Goal: Task Accomplishment & Management: Complete application form

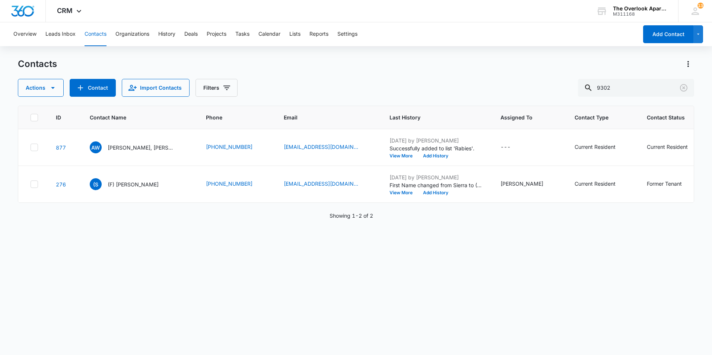
click at [432, 291] on div "ID Contact Name Phone Email Last History Assigned To Contact Type Contact Statu…" at bounding box center [356, 226] width 676 height 240
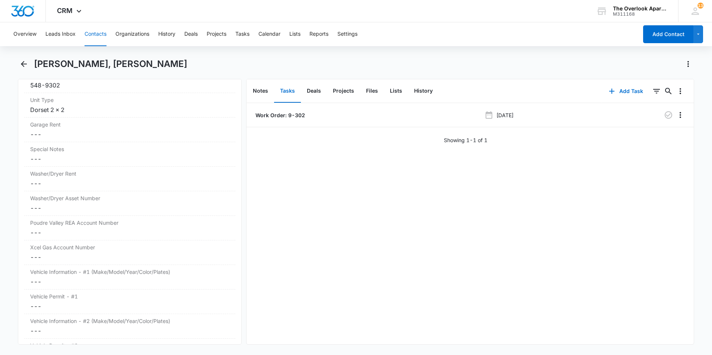
scroll to position [916, 0]
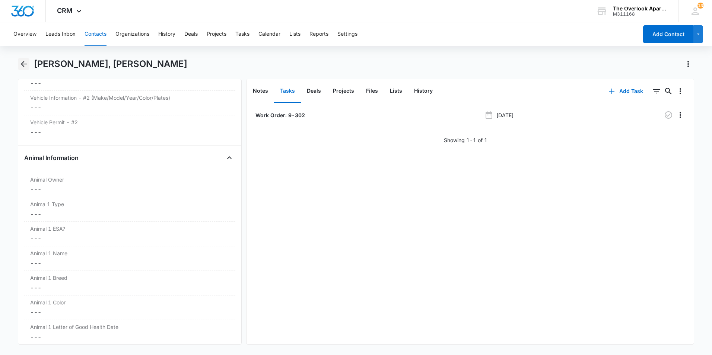
click at [24, 63] on icon "Back" at bounding box center [23, 64] width 9 height 9
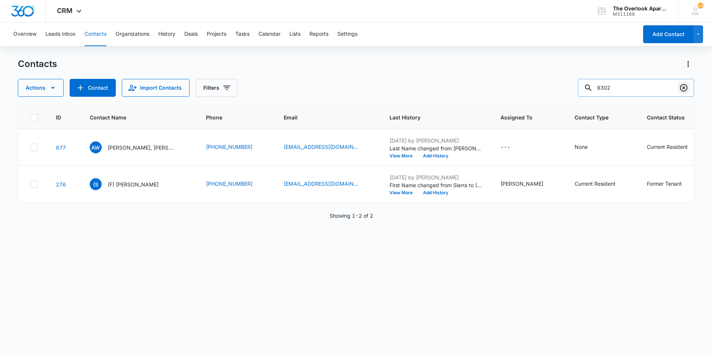
click at [686, 91] on icon "Clear" at bounding box center [683, 87] width 7 height 7
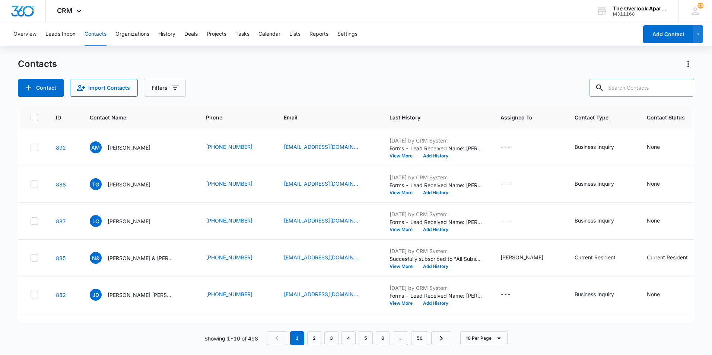
click at [650, 90] on input "text" at bounding box center [641, 88] width 105 height 18
click at [648, 79] on input "text" at bounding box center [641, 88] width 105 height 18
click at [648, 84] on input "text" at bounding box center [641, 88] width 105 height 18
type input "1305"
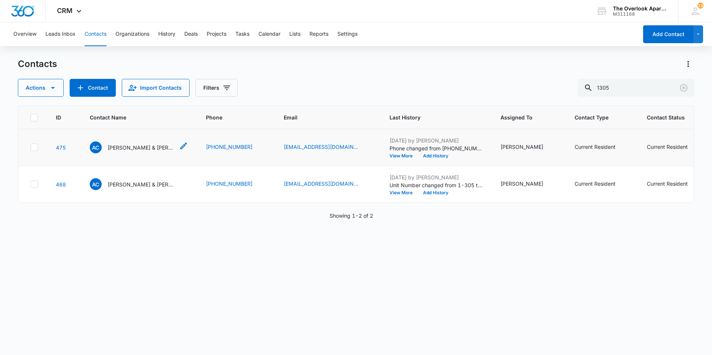
click at [146, 148] on p "Adam Crittenden & Tonya Masztaler" at bounding box center [141, 148] width 67 height 8
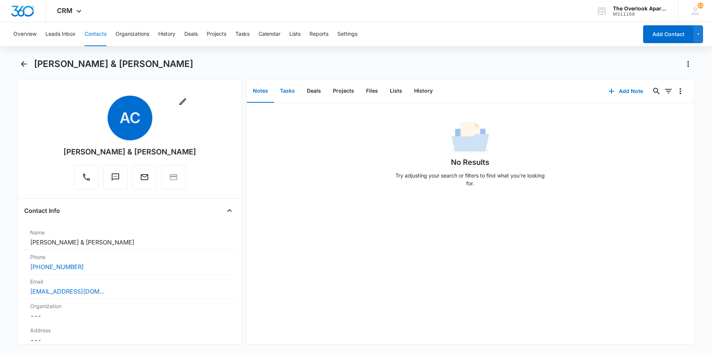
click at [288, 90] on button "Tasks" at bounding box center [287, 91] width 27 height 23
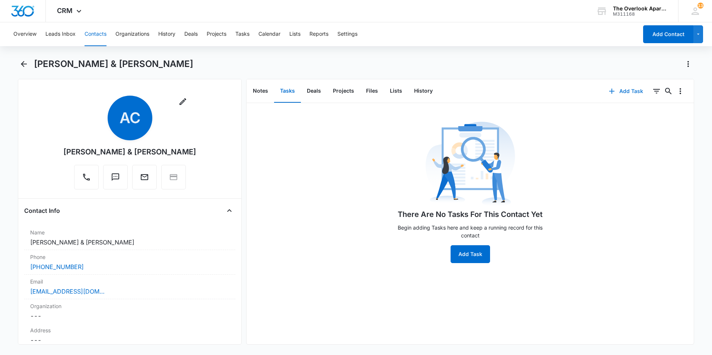
click at [614, 96] on button "Add Task" at bounding box center [625, 91] width 49 height 18
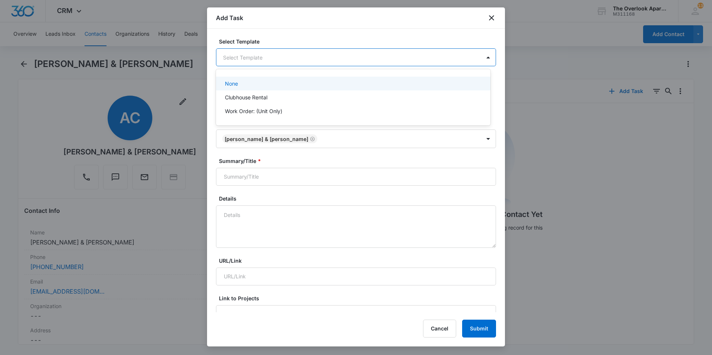
click at [323, 58] on body "CRM Apps Reputation Websites Forms CRM Email Social Content Ads Intelligence Fi…" at bounding box center [356, 177] width 712 height 355
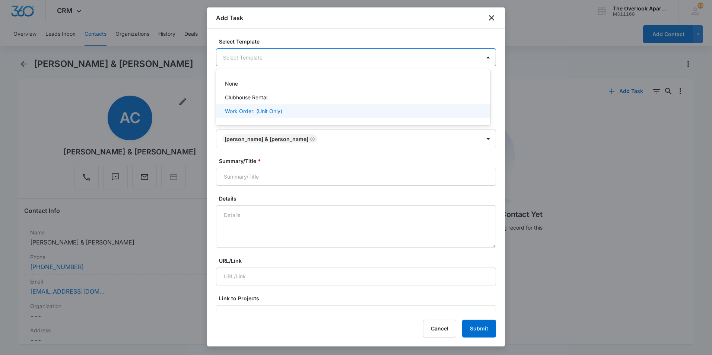
click at [312, 108] on div "Work Order: (Unit Only)" at bounding box center [352, 111] width 255 height 8
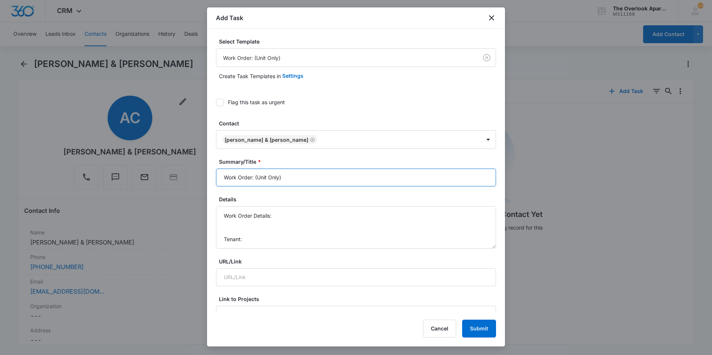
drag, startPoint x: 295, startPoint y: 178, endPoint x: 255, endPoint y: 178, distance: 40.6
click at [255, 178] on input "Work Order: (Unit Only)" at bounding box center [356, 178] width 280 height 18
type input "Work Order: 1-305"
click at [354, 213] on textarea "Work Order Details: Tenant: Tenant Phone:" at bounding box center [356, 227] width 280 height 42
click at [224, 224] on textarea "Work Order Details: Broken patio door handle Tenant: Tenant Phone:" at bounding box center [356, 227] width 280 height 42
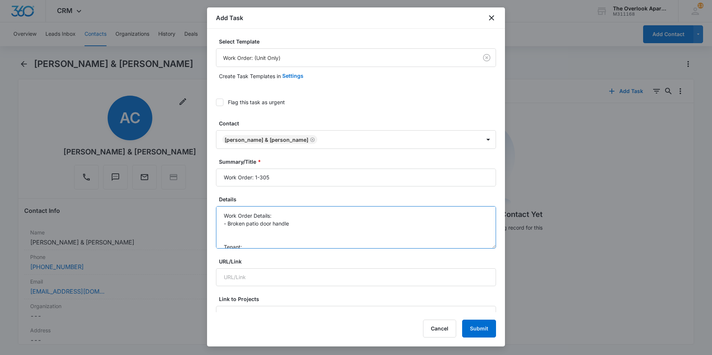
click at [251, 232] on textarea "Work Order Details: - Broken patio door handle Tenant: Tenant Phone:" at bounding box center [356, 227] width 280 height 42
click at [253, 215] on textarea "Work Order Details: - Broken patio door handle - Master Closet fire hatch on ce…" at bounding box center [356, 227] width 280 height 42
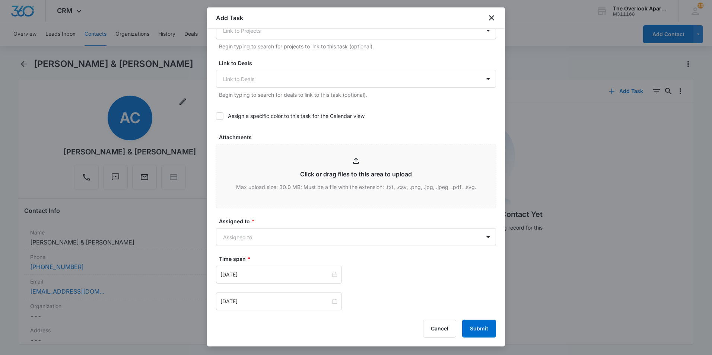
scroll to position [298, 0]
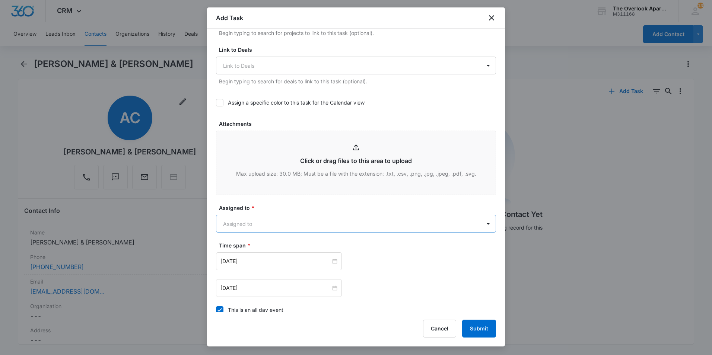
type textarea "Work Order Details: - Broken patio door handle - Master Closet fire hatch on ce…"
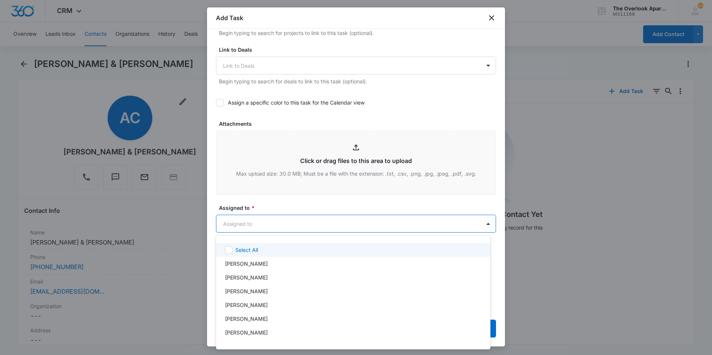
click at [288, 229] on body "CRM Apps Reputation Websites Forms CRM Email Social Content Ads Intelligence Fi…" at bounding box center [356, 177] width 712 height 355
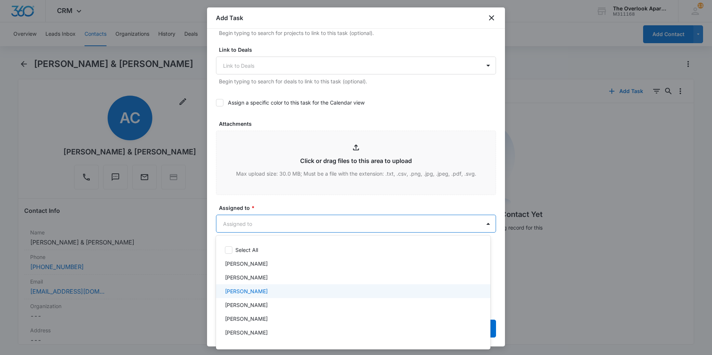
scroll to position [66, 0]
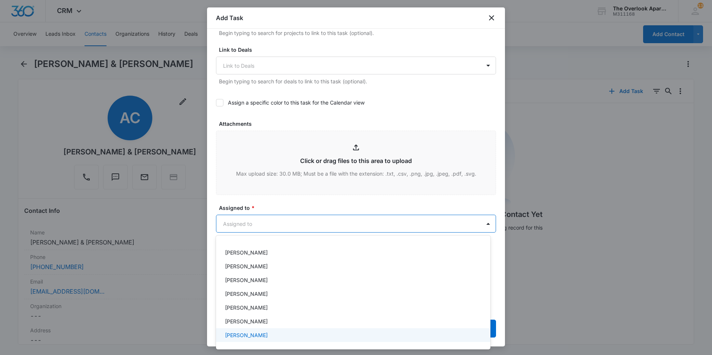
click at [270, 340] on div "William Traylor" at bounding box center [353, 335] width 274 height 14
click at [280, 204] on div at bounding box center [356, 177] width 712 height 355
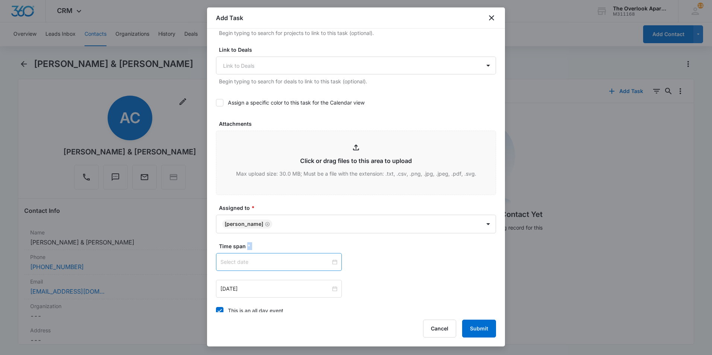
click at [331, 262] on div at bounding box center [278, 262] width 117 height 8
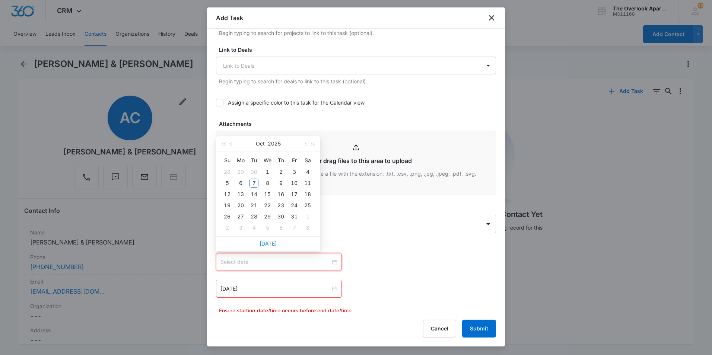
click at [272, 240] on link "Today" at bounding box center [267, 243] width 17 height 6
type input "Oct 7, 2025"
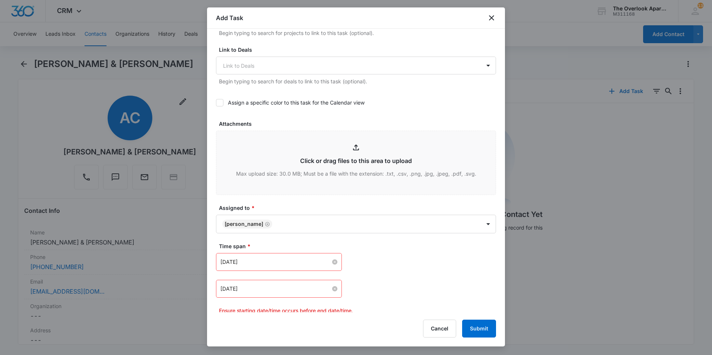
click at [334, 285] on div "Oct 6, 2025" at bounding box center [278, 289] width 117 height 8
click at [332, 290] on div at bounding box center [278, 289] width 117 height 8
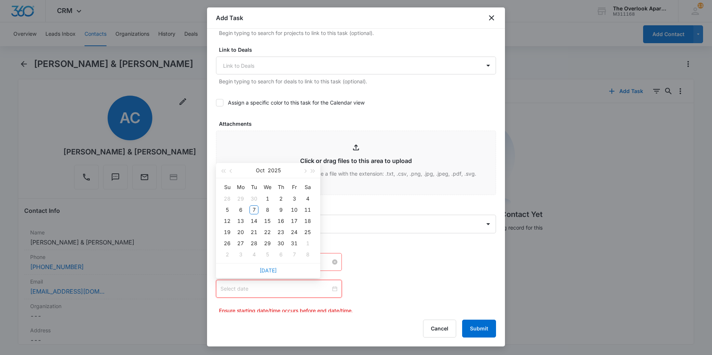
click at [265, 269] on link "Today" at bounding box center [267, 270] width 17 height 6
type input "Oct 7, 2025"
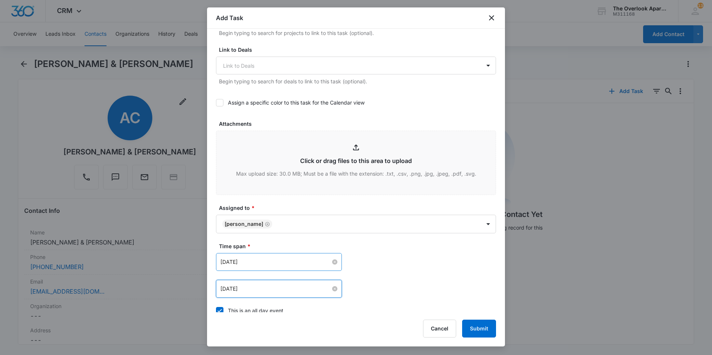
click at [384, 271] on div "Oct 7, 2025 Oct 2025 Su Mo Tu We Th Fr Sa 28 29 30 1 2 3 4 5 6 7 8 9 10 11 12 1…" at bounding box center [356, 262] width 280 height 18
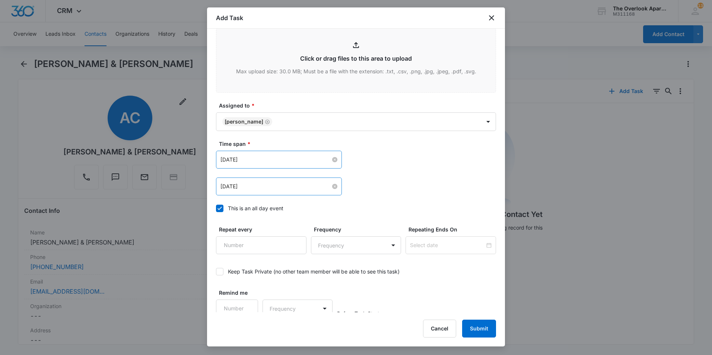
scroll to position [405, 0]
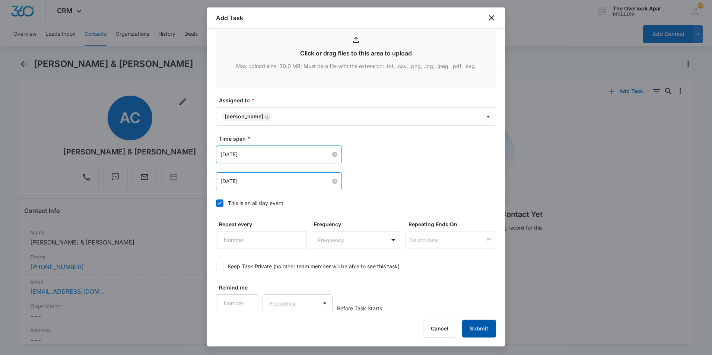
click at [481, 329] on button "Submit" at bounding box center [479, 329] width 34 height 18
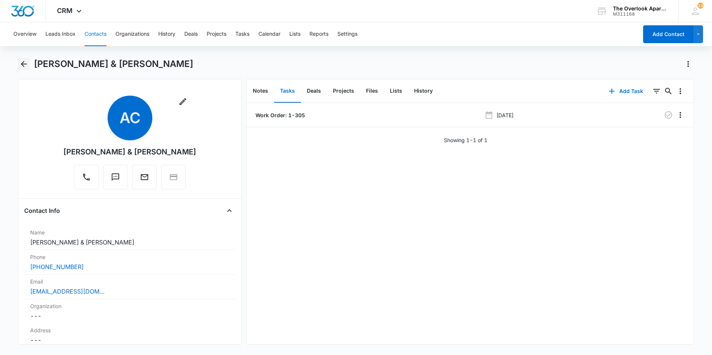
click at [26, 64] on icon "Back" at bounding box center [24, 64] width 6 height 6
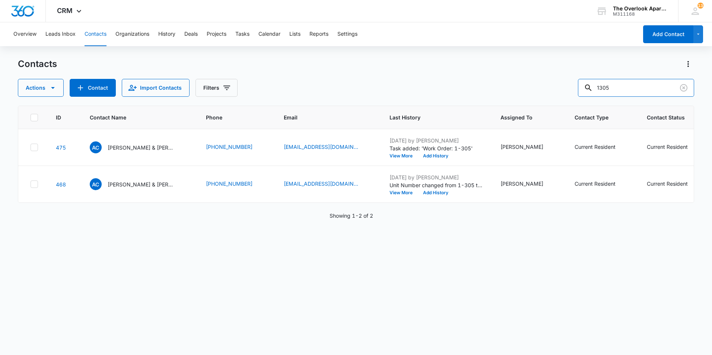
drag, startPoint x: 654, startPoint y: 88, endPoint x: 526, endPoint y: 87, distance: 128.0
click at [526, 87] on div "Actions Contact Import Contacts Filters 1305" at bounding box center [356, 88] width 676 height 18
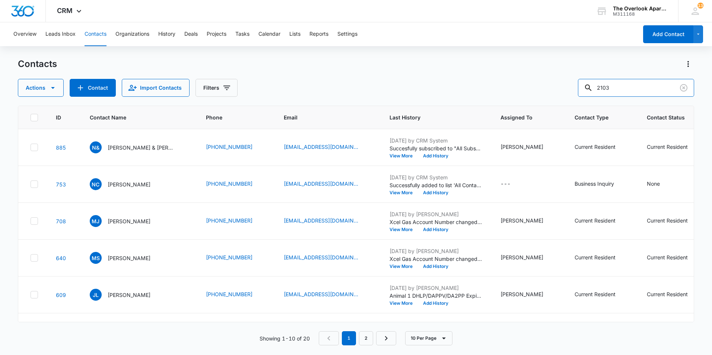
drag, startPoint x: 635, startPoint y: 90, endPoint x: 566, endPoint y: 90, distance: 68.9
click at [566, 90] on div "Actions Contact Import Contacts Filters 2103" at bounding box center [356, 88] width 676 height 18
type input "coral"
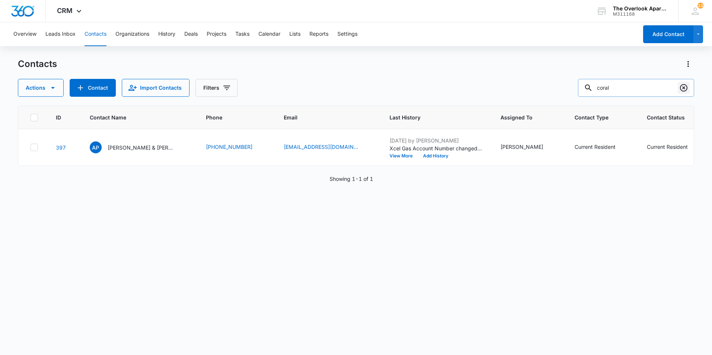
click at [686, 85] on icon "Clear" at bounding box center [683, 87] width 7 height 7
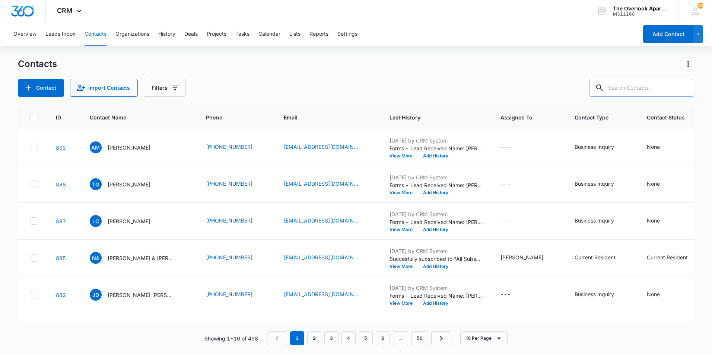
click at [640, 89] on input "text" at bounding box center [641, 88] width 105 height 18
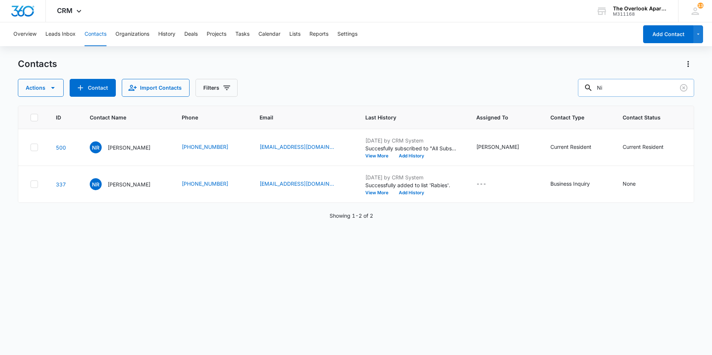
type input "N"
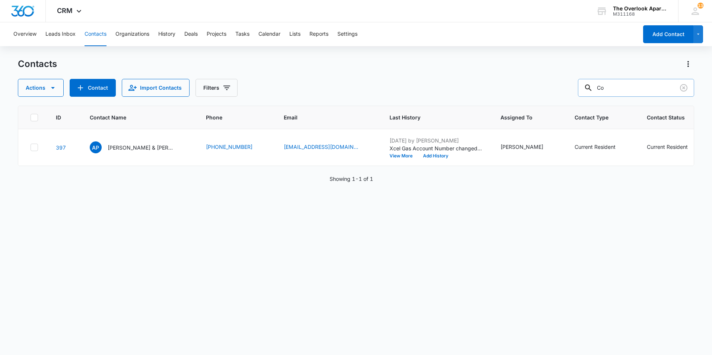
type input "C"
click at [641, 90] on input "text" at bounding box center [641, 88] width 105 height 18
type input "2204"
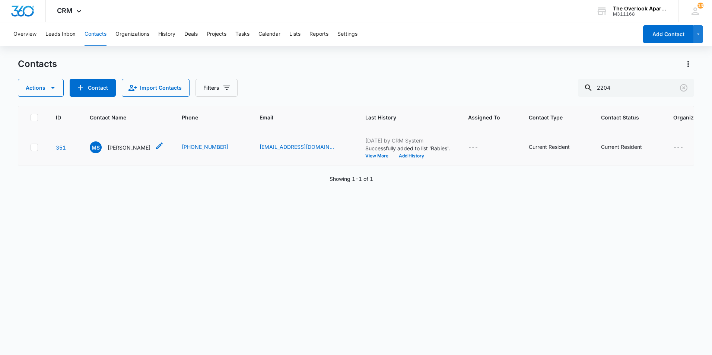
click at [133, 148] on p "Matthew Sandoval" at bounding box center [129, 148] width 43 height 8
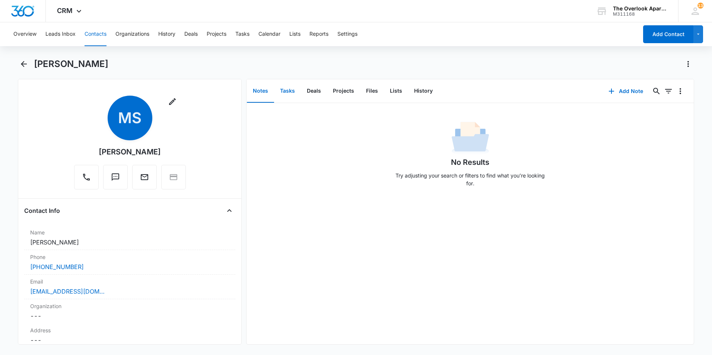
click at [284, 90] on button "Tasks" at bounding box center [287, 91] width 27 height 23
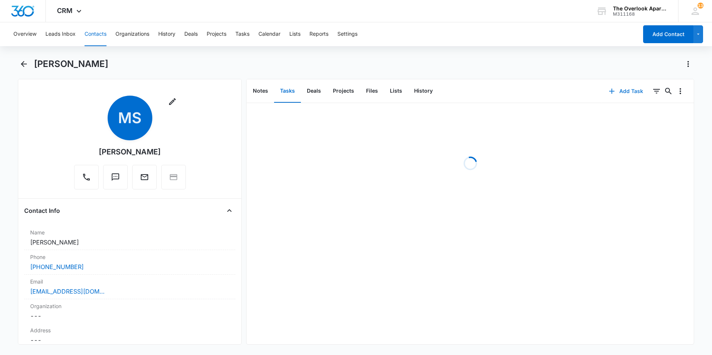
click at [633, 98] on button "Add Task" at bounding box center [625, 91] width 49 height 18
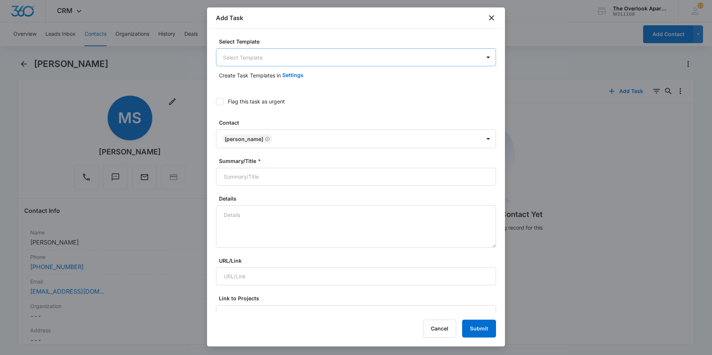
click at [290, 60] on body "CRM Apps Reputation Websites Forms CRM Email Social Content Ads Intelligence Fi…" at bounding box center [356, 177] width 712 height 355
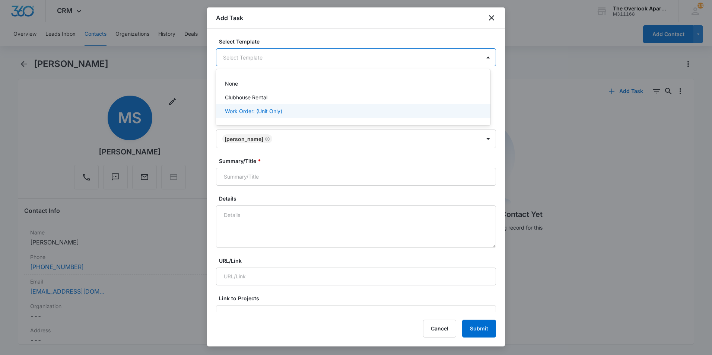
click at [294, 109] on div "Work Order: (Unit Only)" at bounding box center [352, 111] width 255 height 8
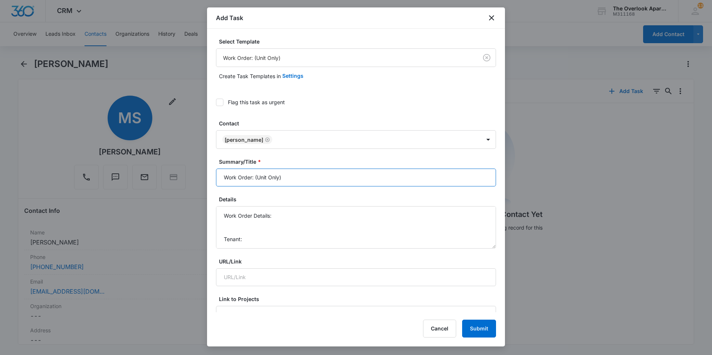
drag, startPoint x: 291, startPoint y: 178, endPoint x: 255, endPoint y: 178, distance: 35.4
click at [255, 178] on input "Work Order: (Unit Only)" at bounding box center [356, 178] width 280 height 18
type input "Work Order: 2-204"
click at [292, 212] on textarea "Work Order Details: Tenant: Tenant Phone:" at bounding box center [356, 227] width 280 height 42
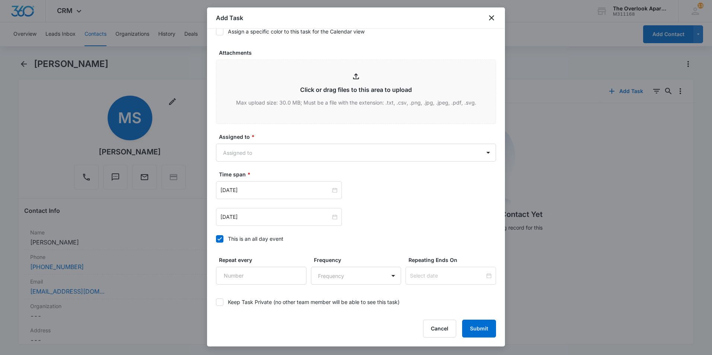
scroll to position [372, 0]
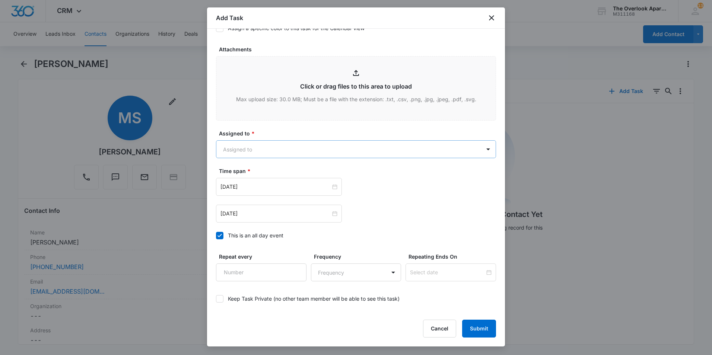
type textarea "Work Order Details: Living room carpet needs retacked Tenant: Matthew Sandoval …"
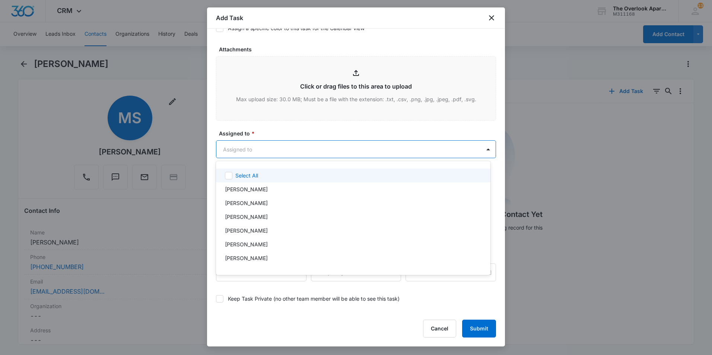
click at [393, 150] on body "CRM Apps Reputation Websites Forms CRM Email Social Content Ads Intelligence Fi…" at bounding box center [356, 177] width 712 height 355
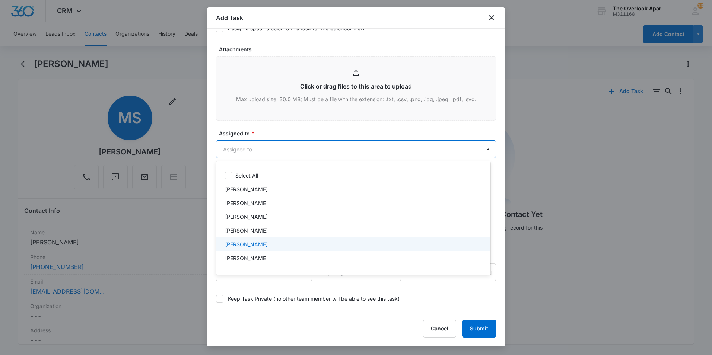
scroll to position [66, 0]
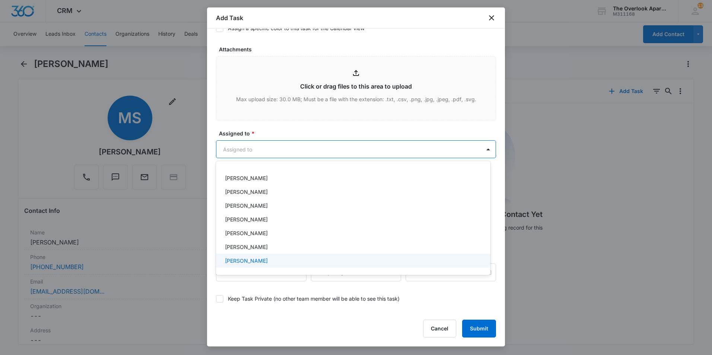
click at [280, 261] on div "William Traylor" at bounding box center [352, 261] width 255 height 8
click at [352, 130] on div at bounding box center [356, 177] width 712 height 355
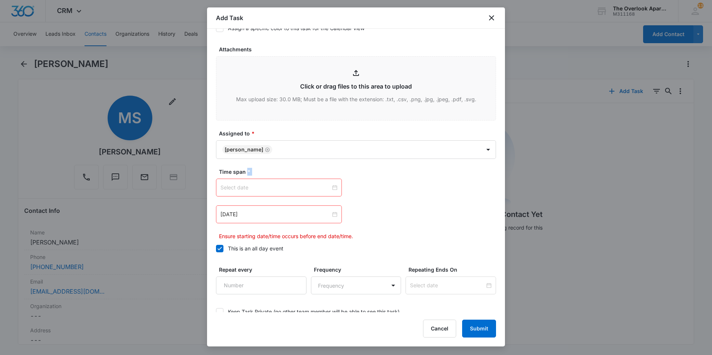
click at [333, 189] on div at bounding box center [278, 187] width 117 height 8
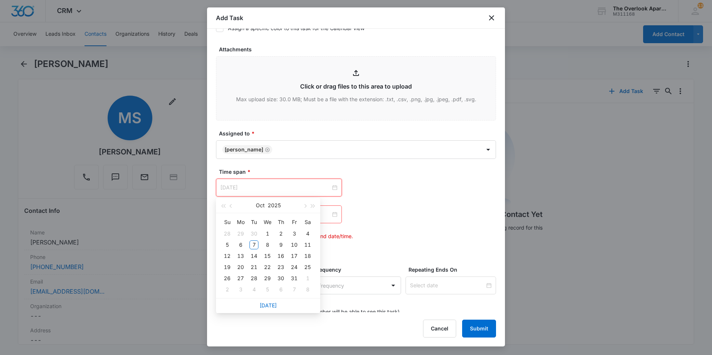
type input "Nov 7, 2025"
click at [271, 307] on link "Today" at bounding box center [267, 305] width 17 height 6
type input "Oct 7, 2025"
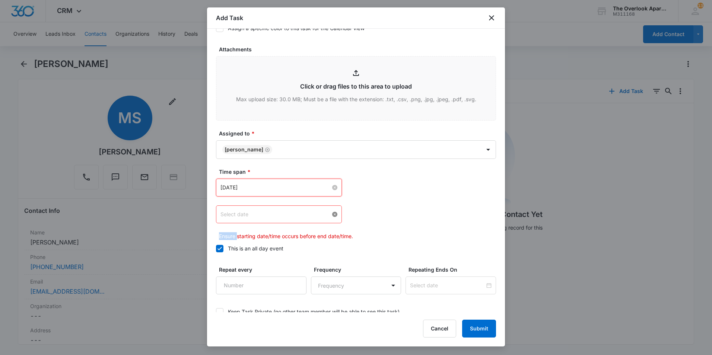
click at [333, 216] on div at bounding box center [278, 214] width 117 height 8
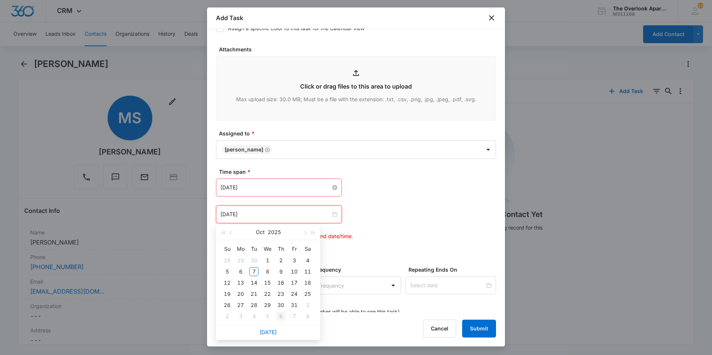
type input "Nov 6, 2025"
click at [270, 335] on div "Today" at bounding box center [268, 332] width 104 height 15
click at [273, 333] on link "Today" at bounding box center [267, 332] width 17 height 6
type input "Oct 7, 2025"
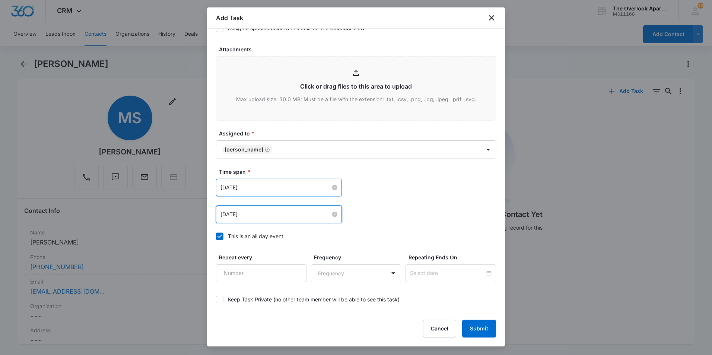
click at [403, 214] on div "Oct 7, 2025 Oct 2025 Su Mo Tu We Th Fr Sa 28 29 30 1 2 3 4 5 6 7 8 9 10 11 12 1…" at bounding box center [356, 214] width 280 height 18
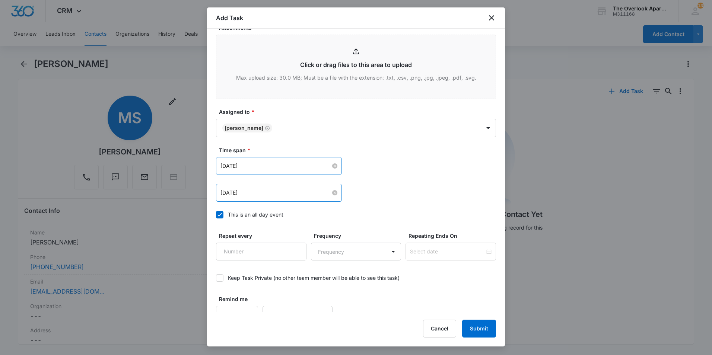
scroll to position [405, 0]
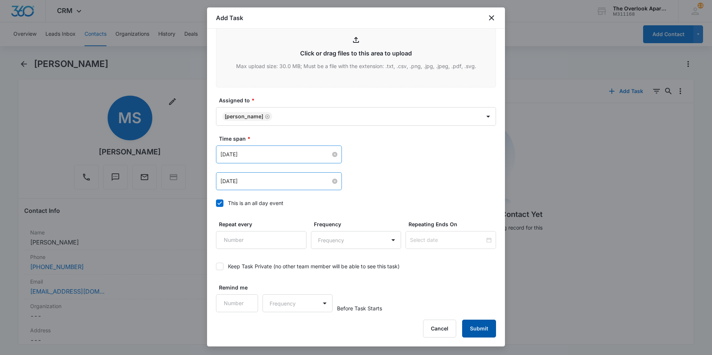
click at [483, 330] on button "Submit" at bounding box center [479, 329] width 34 height 18
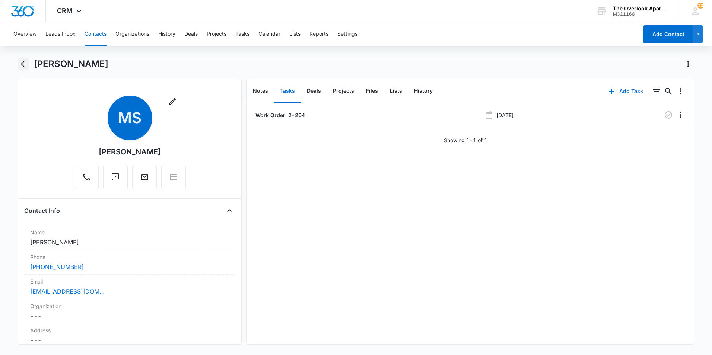
click at [21, 66] on icon "Back" at bounding box center [23, 64] width 9 height 9
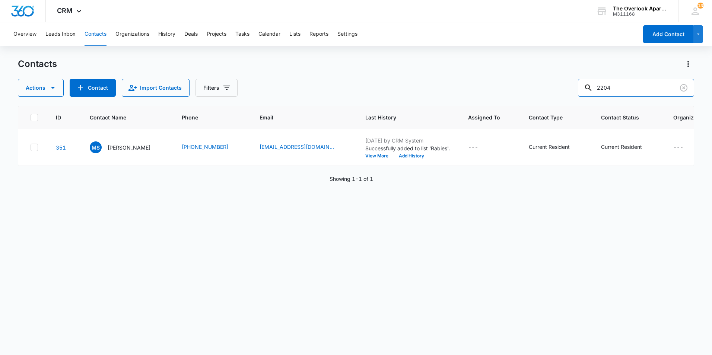
drag, startPoint x: 636, startPoint y: 87, endPoint x: 532, endPoint y: 89, distance: 103.8
click at [532, 89] on div "Actions Contact Import Contacts Filters 2204" at bounding box center [356, 88] width 676 height 18
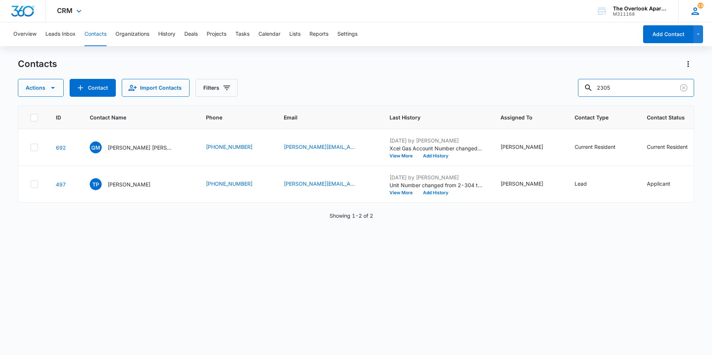
type input "2305"
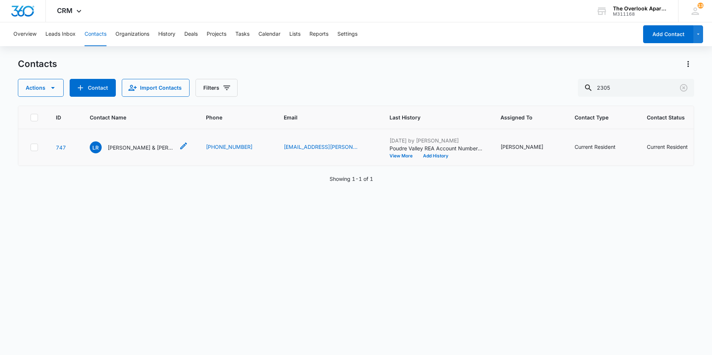
click at [128, 151] on p "Lilyana Rotar & Craig Winslow" at bounding box center [141, 148] width 67 height 8
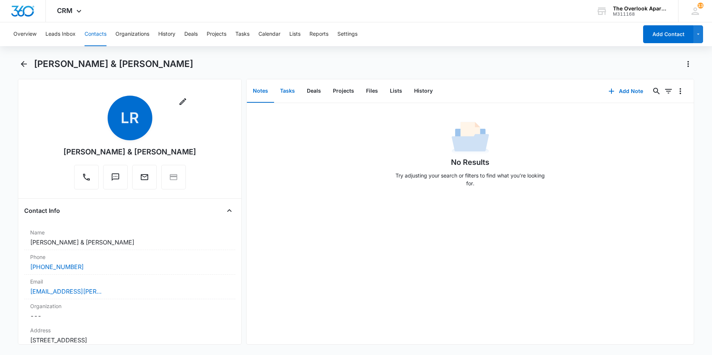
click at [291, 90] on button "Tasks" at bounding box center [287, 91] width 27 height 23
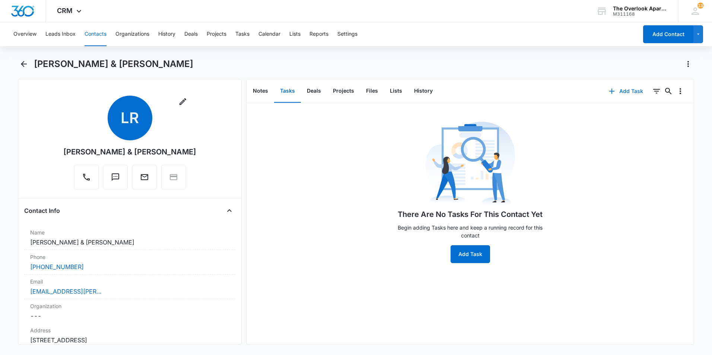
click at [633, 93] on button "Add Task" at bounding box center [625, 91] width 49 height 18
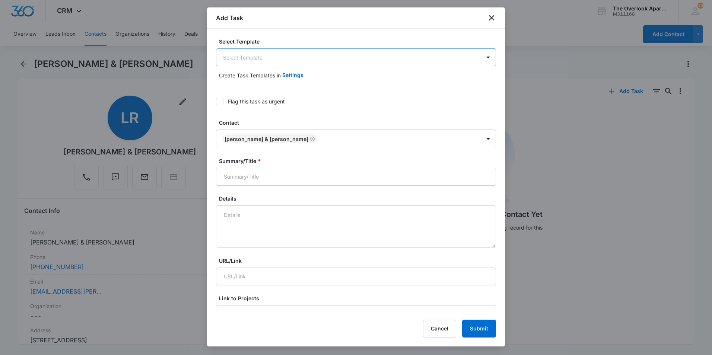
click at [280, 56] on body "CRM Apps Reputation Websites Forms CRM Email Social Content Ads Intelligence Fi…" at bounding box center [356, 177] width 712 height 355
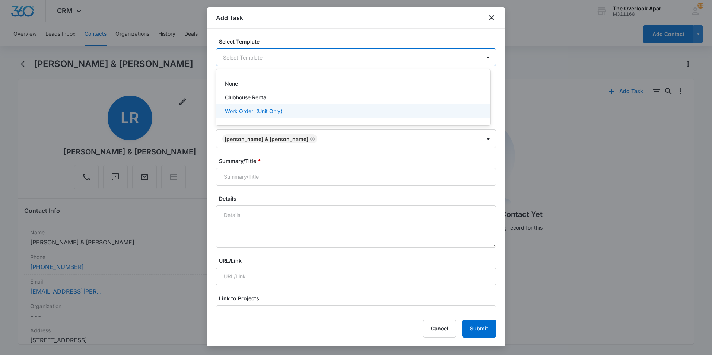
click at [280, 112] on p "Work Order: (Unit Only)" at bounding box center [253, 111] width 57 height 8
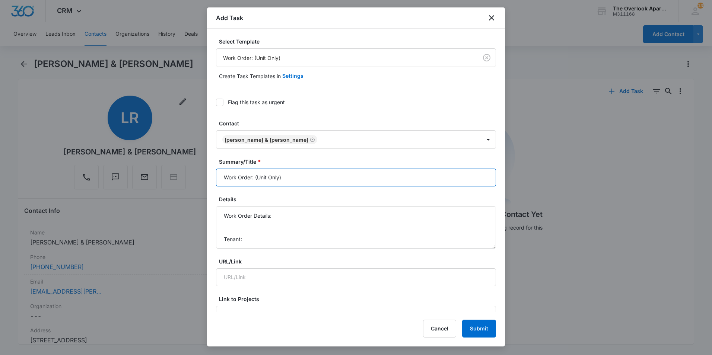
drag, startPoint x: 292, startPoint y: 177, endPoint x: 256, endPoint y: 178, distance: 36.1
click at [256, 178] on input "Work Order: (Unit Only)" at bounding box center [356, 178] width 280 height 18
type input "Work Order: 2-305"
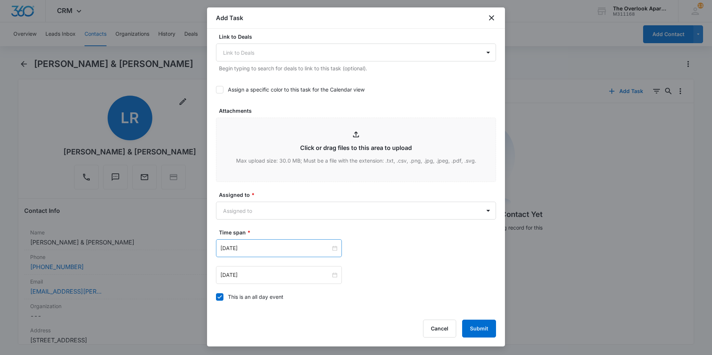
scroll to position [372, 0]
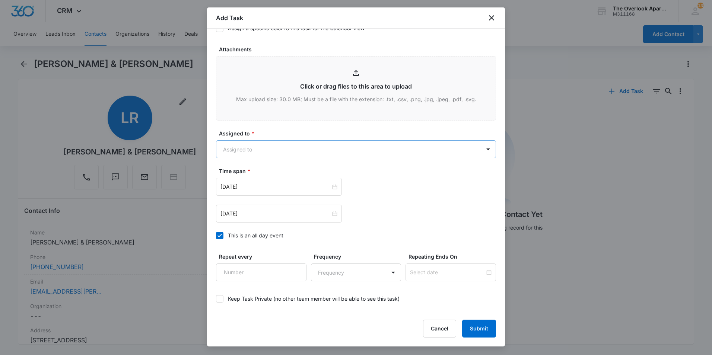
type textarea "Work Order Details: Tenant requested t/u on front door. Tenant: Lilyana Rotar &…"
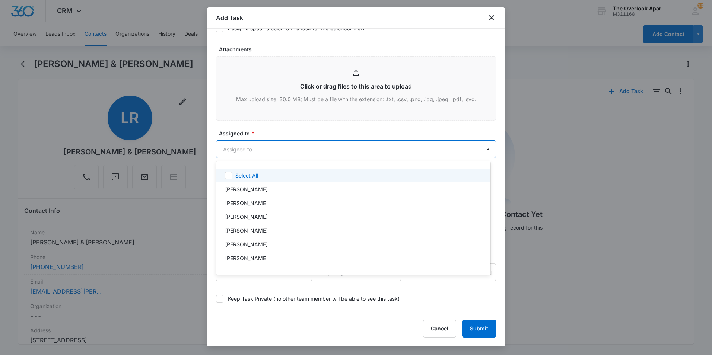
click at [314, 152] on body "CRM Apps Reputation Websites Forms CRM Email Social Content Ads Intelligence Fi…" at bounding box center [356, 177] width 712 height 355
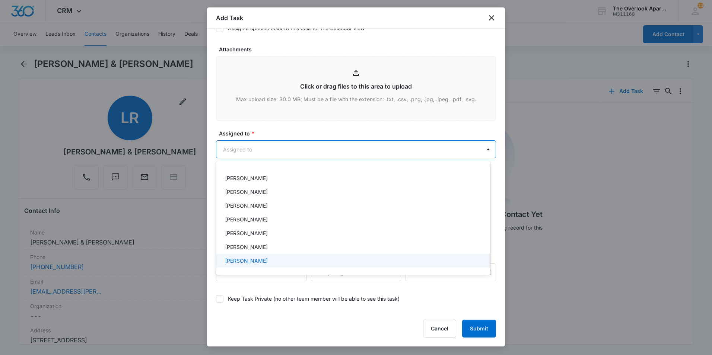
click at [268, 258] on div "William Traylor" at bounding box center [352, 261] width 255 height 8
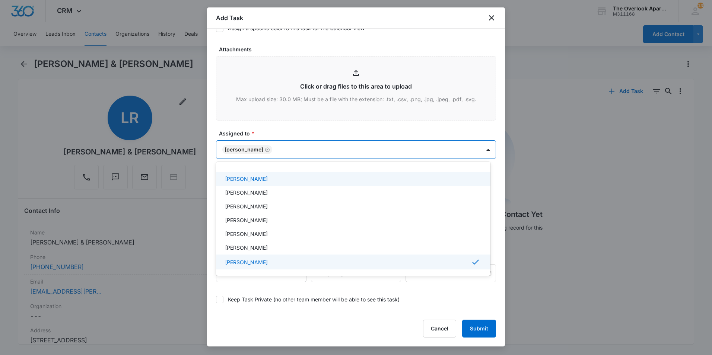
click at [473, 129] on div at bounding box center [356, 177] width 712 height 355
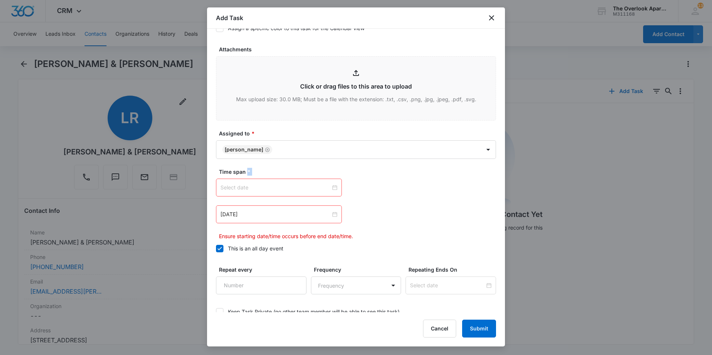
click at [330, 187] on div at bounding box center [278, 187] width 117 height 8
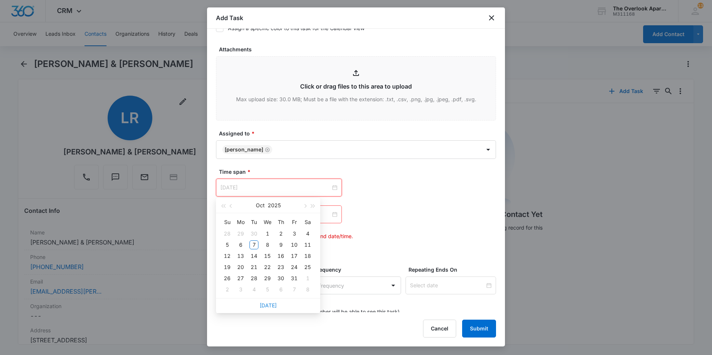
type input "Nov 4, 2025"
click at [268, 306] on link "Today" at bounding box center [267, 305] width 17 height 6
type input "Oct 7, 2025"
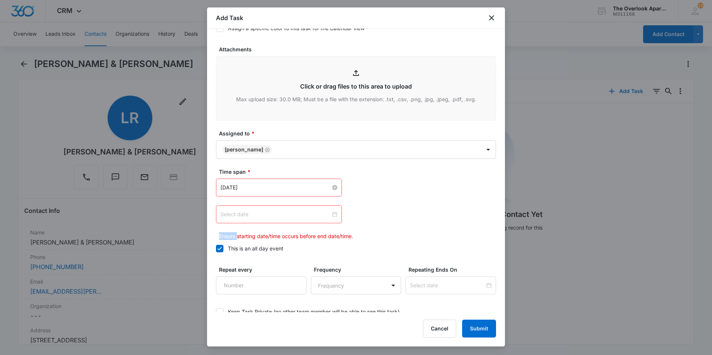
click at [331, 213] on div at bounding box center [278, 214] width 117 height 8
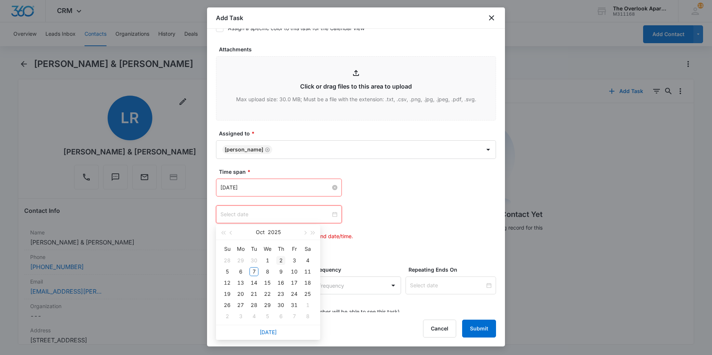
type input "Oct 2, 2025"
type input "Oct 30, 2025"
click at [269, 330] on link "Today" at bounding box center [267, 332] width 17 height 6
type input "Oct 7, 2025"
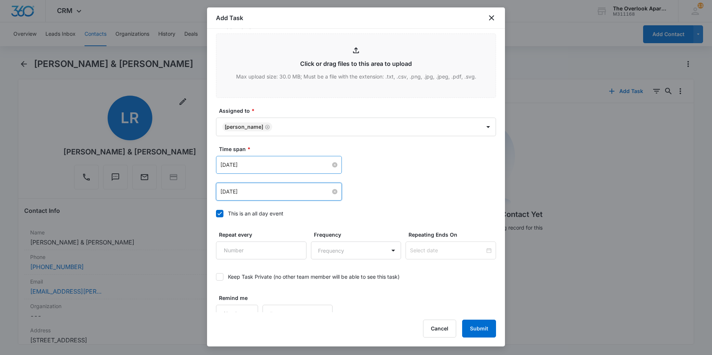
scroll to position [405, 0]
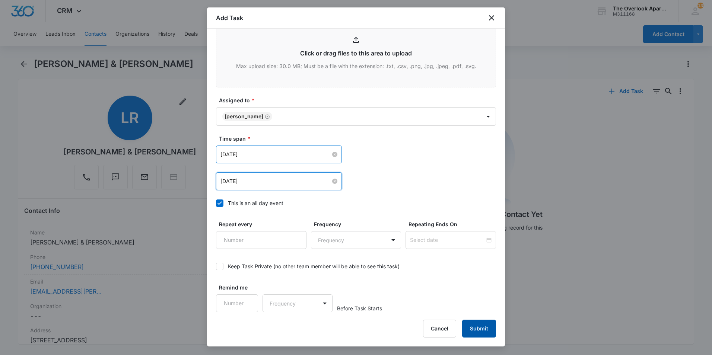
click at [483, 326] on button "Submit" at bounding box center [479, 329] width 34 height 18
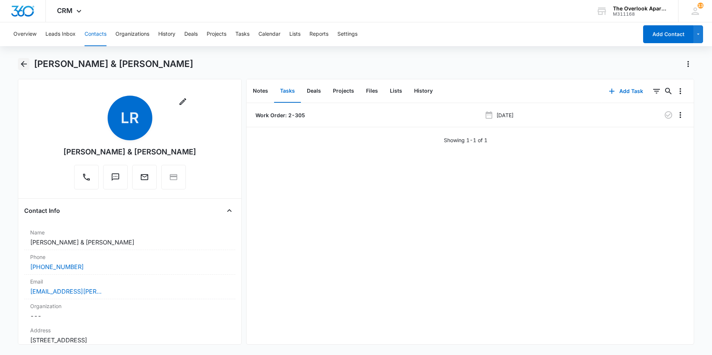
click at [25, 62] on icon "Back" at bounding box center [23, 64] width 9 height 9
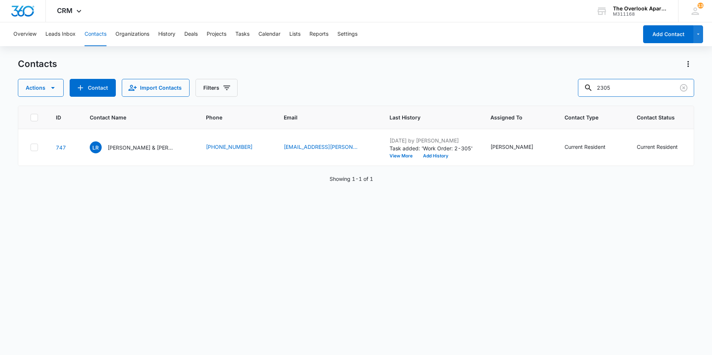
drag, startPoint x: 644, startPoint y: 86, endPoint x: 546, endPoint y: 88, distance: 97.9
click at [546, 88] on div "Actions Contact Import Contacts Filters 2305" at bounding box center [356, 88] width 676 height 18
type input "1208"
click at [146, 153] on td "AD Ashley Dibble & Steven Scribner" at bounding box center [139, 147] width 116 height 37
click at [146, 153] on div "AD Ashley Dibble & Steven Scribner" at bounding box center [132, 147] width 85 height 12
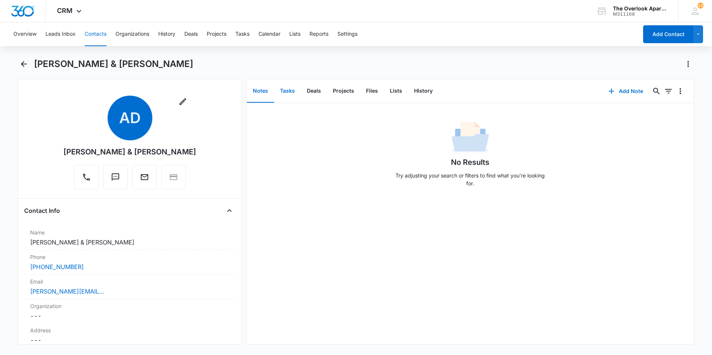
click at [285, 90] on button "Tasks" at bounding box center [287, 91] width 27 height 23
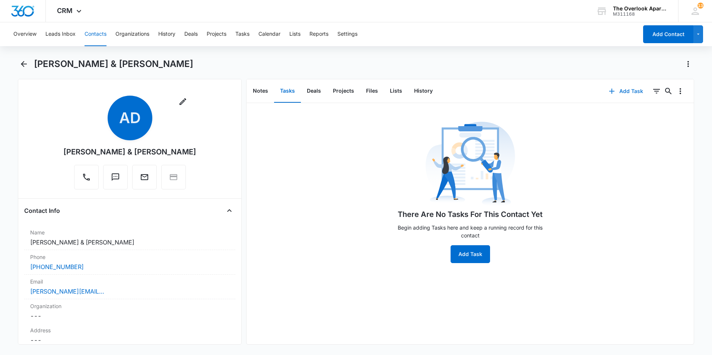
click at [614, 94] on button "Add Task" at bounding box center [625, 91] width 49 height 18
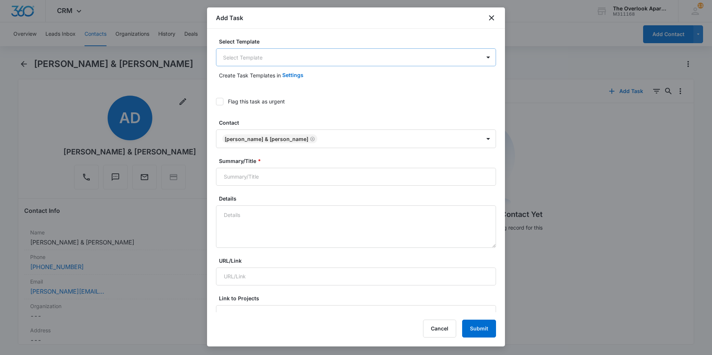
click at [288, 63] on body "CRM Apps Reputation Websites Forms CRM Email Social Content Ads Intelligence Fi…" at bounding box center [356, 177] width 712 height 355
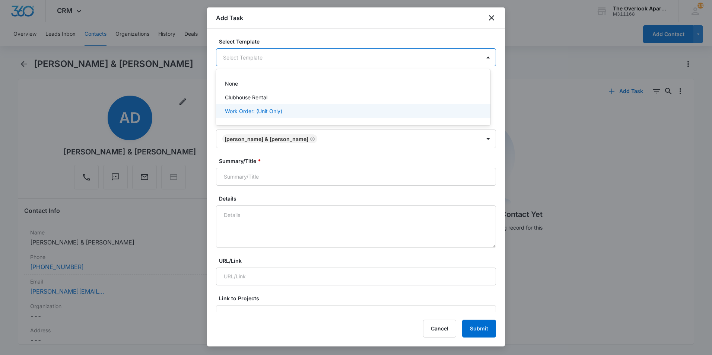
click at [275, 113] on p "Work Order: (Unit Only)" at bounding box center [253, 111] width 57 height 8
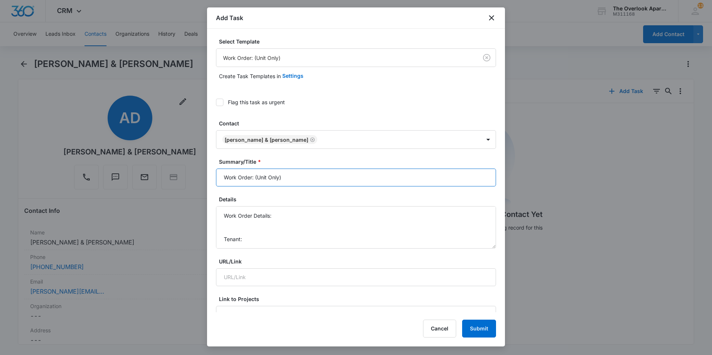
drag, startPoint x: 296, startPoint y: 179, endPoint x: 254, endPoint y: 180, distance: 42.1
click at [254, 180] on input "Work Order: (Unit Only)" at bounding box center [356, 178] width 280 height 18
drag, startPoint x: 285, startPoint y: 176, endPoint x: 256, endPoint y: 178, distance: 29.8
click at [256, 178] on input "Work Order: (Unit Only)" at bounding box center [356, 178] width 280 height 18
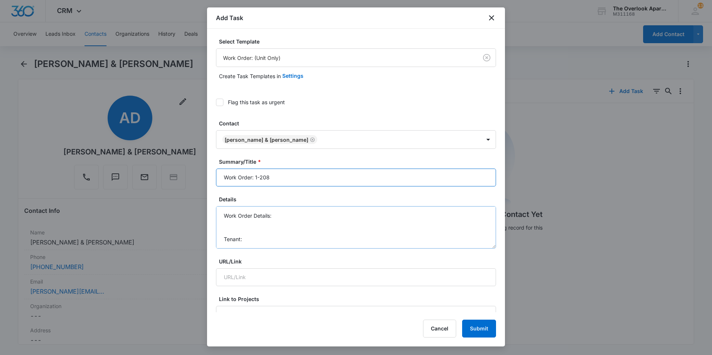
type input "Work Order: 1-208"
click at [322, 220] on textarea "Work Order Details: Tenant: Tenant Phone:" at bounding box center [356, 227] width 280 height 42
click at [321, 215] on textarea "Work Order Details: Tenant: Tenant Phone:" at bounding box center [356, 227] width 280 height 42
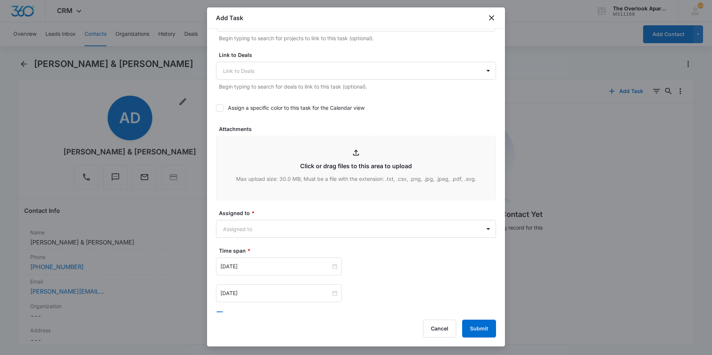
scroll to position [335, 0]
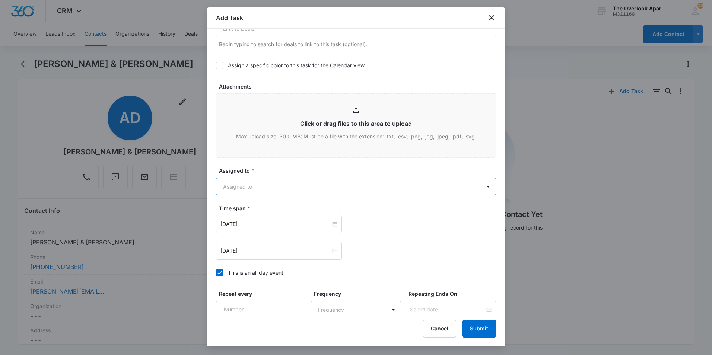
type textarea "Work Order Details: - Loose Kitchen faucet - Patio hot water heater door does n…"
click at [362, 188] on body "CRM Apps Reputation Websites Forms CRM Email Social Content Ads Intelligence Fi…" at bounding box center [356, 177] width 712 height 355
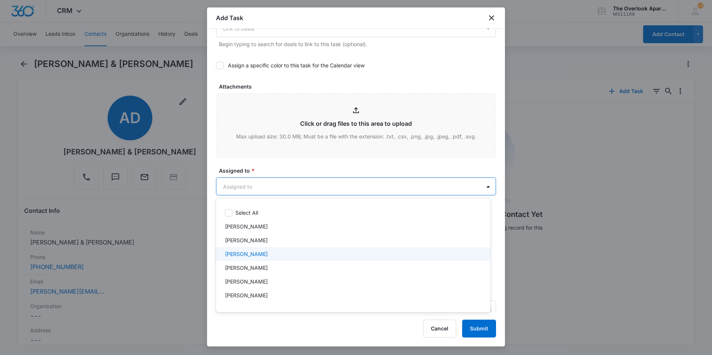
scroll to position [66, 0]
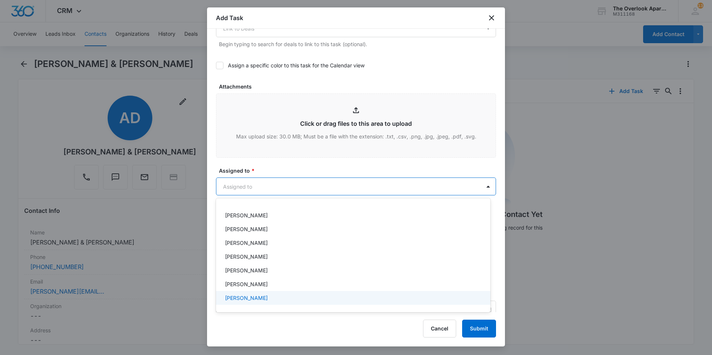
click at [303, 302] on div "William Traylor" at bounding box center [353, 298] width 274 height 14
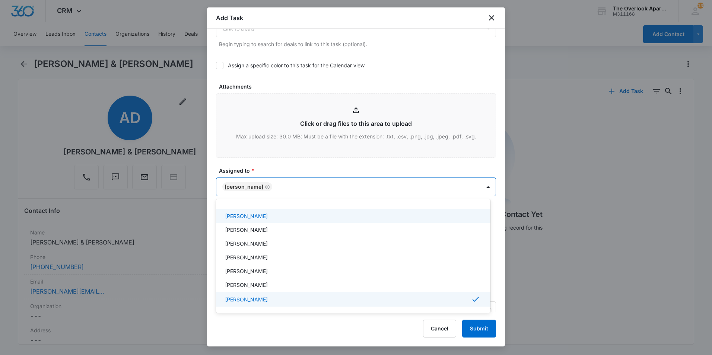
click at [325, 164] on div at bounding box center [356, 177] width 712 height 355
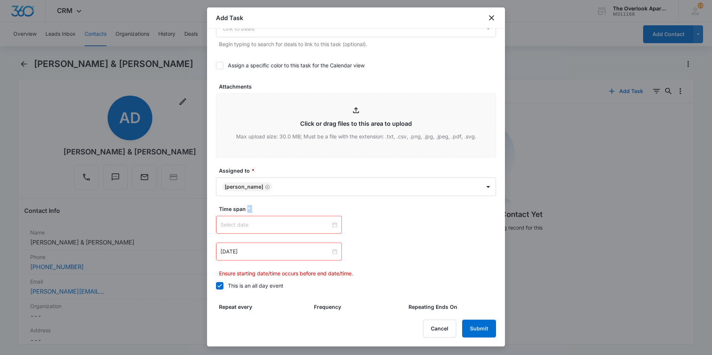
click at [333, 227] on div at bounding box center [278, 225] width 117 height 8
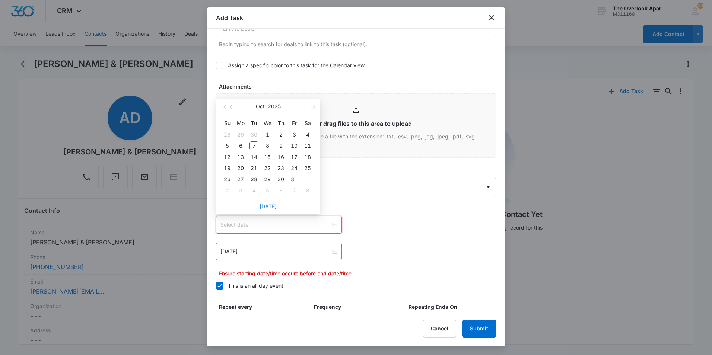
click at [272, 206] on link "Today" at bounding box center [267, 206] width 17 height 6
type input "Oct 7, 2025"
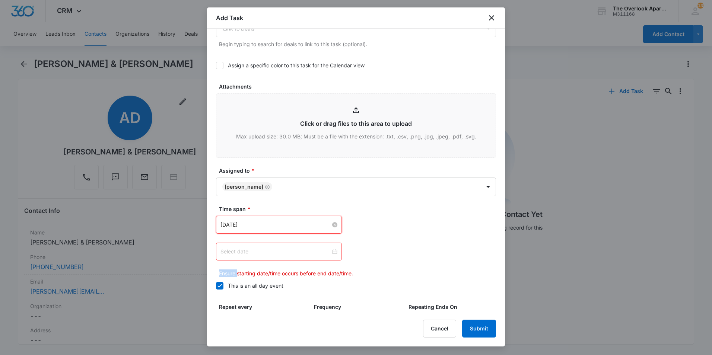
click at [333, 250] on div at bounding box center [278, 251] width 117 height 8
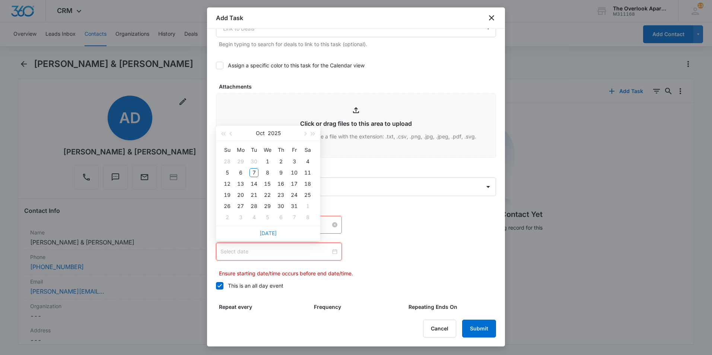
click at [269, 231] on link "Today" at bounding box center [267, 233] width 17 height 6
type input "Oct 7, 2025"
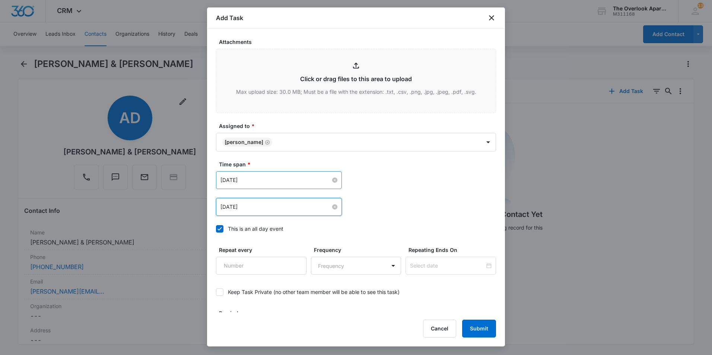
scroll to position [405, 0]
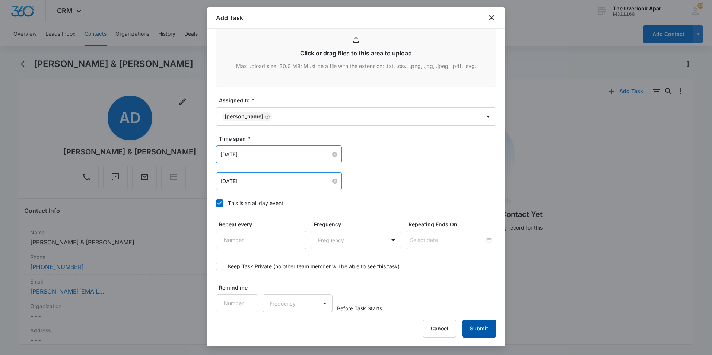
click at [476, 326] on button "Submit" at bounding box center [479, 329] width 34 height 18
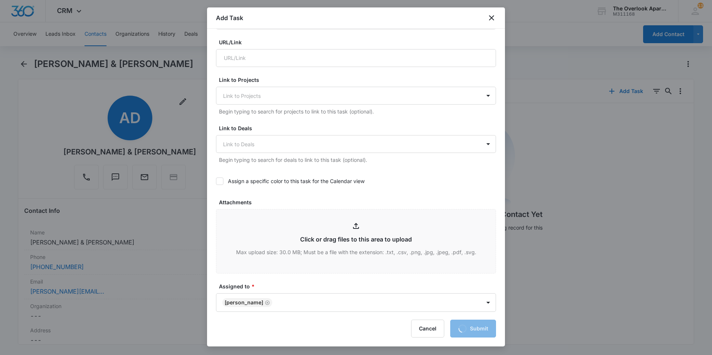
scroll to position [70, 0]
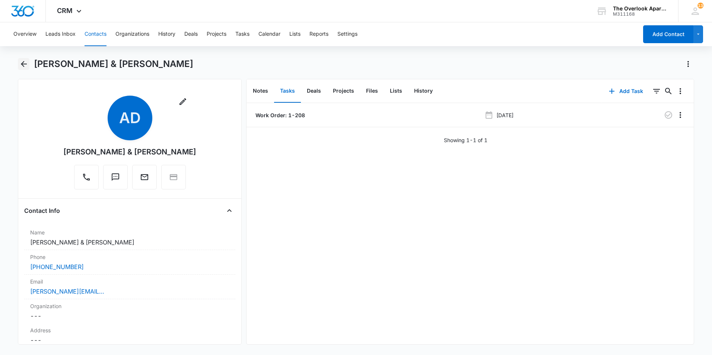
click at [26, 64] on icon "Back" at bounding box center [24, 64] width 6 height 6
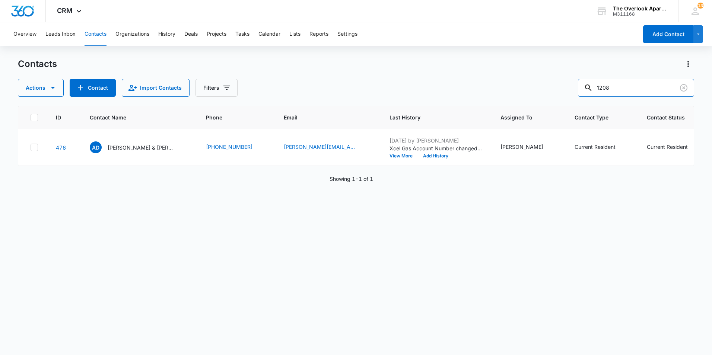
drag, startPoint x: 617, startPoint y: 90, endPoint x: 568, endPoint y: 84, distance: 49.4
click at [568, 84] on div "Actions Contact Import Contacts Filters 1208" at bounding box center [356, 88] width 676 height 18
type input "10307"
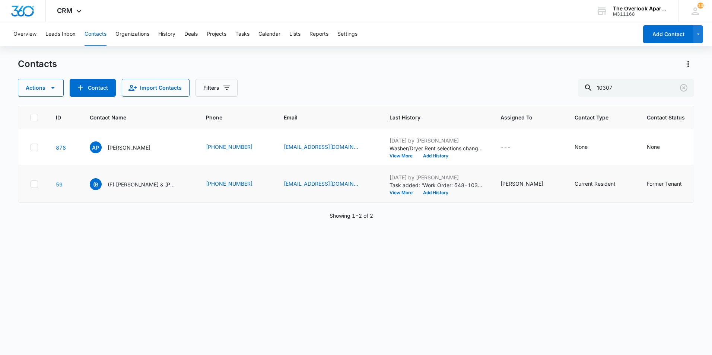
click at [135, 176] on td "(B (F) Brooklin Johnson & Kyle Hall" at bounding box center [139, 184] width 116 height 37
click at [137, 181] on p "(F) Brooklin Johnson & Kyle Hall" at bounding box center [141, 185] width 67 height 8
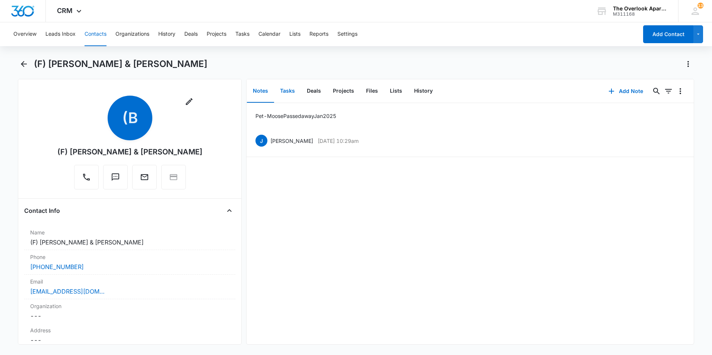
click at [291, 96] on button "Tasks" at bounding box center [287, 91] width 27 height 23
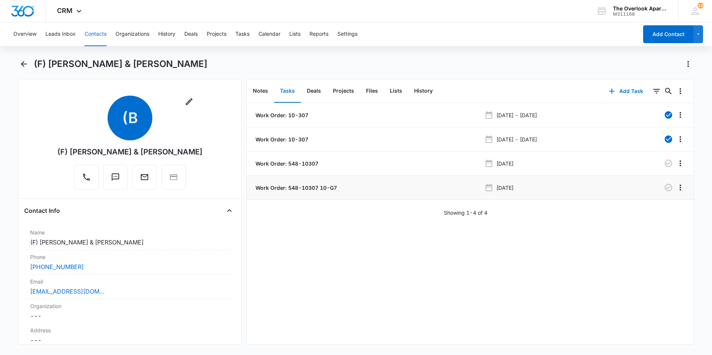
click at [294, 190] on p "Work Order: 548-10307 10-G7" at bounding box center [295, 188] width 83 height 8
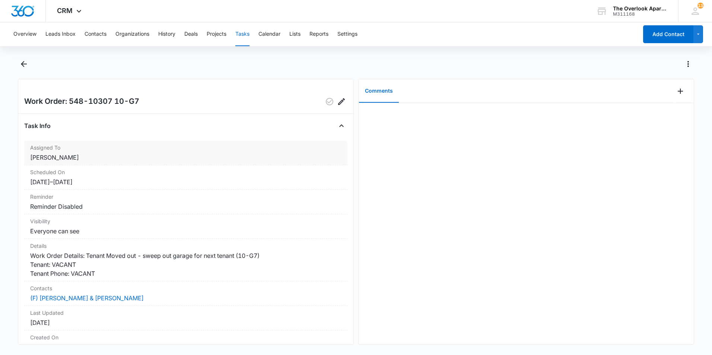
click at [94, 154] on dd "William Traylor" at bounding box center [185, 157] width 311 height 9
click at [338, 102] on icon "Edit" at bounding box center [341, 101] width 9 height 9
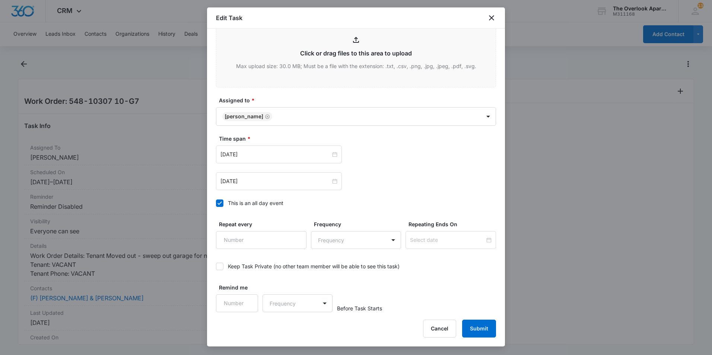
scroll to position [275, 0]
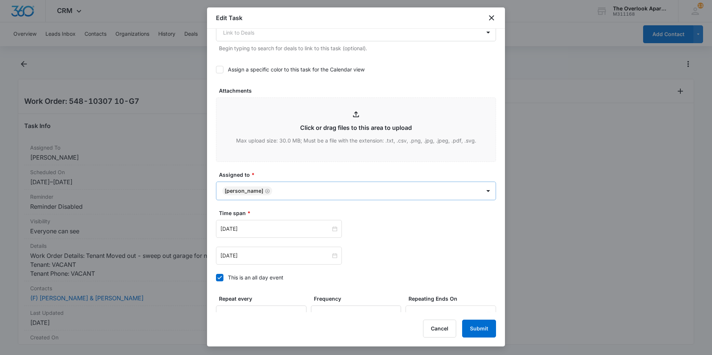
click at [326, 185] on body "CRM Apps Reputation Websites Forms CRM Email Social Content Ads Intelligence Fi…" at bounding box center [356, 177] width 712 height 355
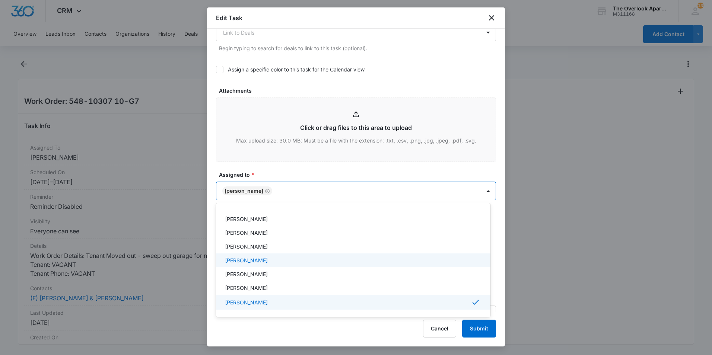
scroll to position [30, 0]
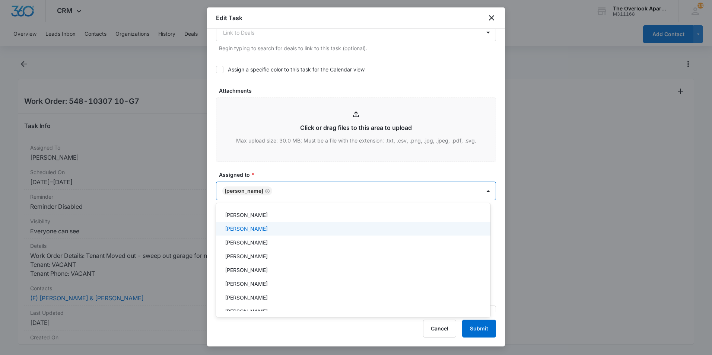
click at [250, 226] on p "Edgar Lara" at bounding box center [246, 229] width 43 height 8
click at [484, 330] on div at bounding box center [356, 177] width 712 height 355
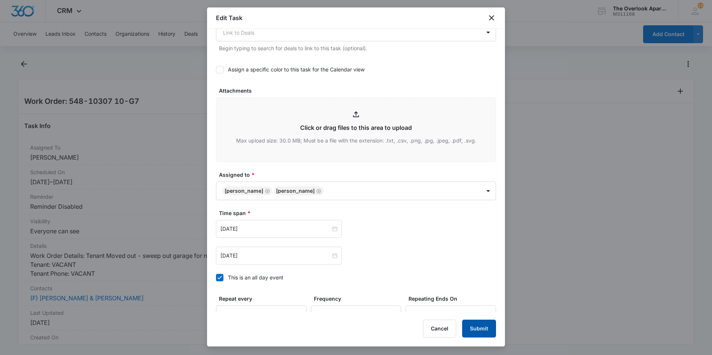
click at [467, 332] on button "Submit" at bounding box center [479, 329] width 34 height 18
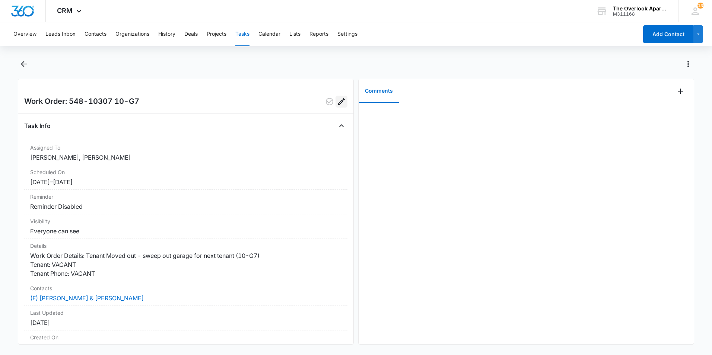
click at [338, 103] on icon "Edit" at bounding box center [341, 101] width 7 height 7
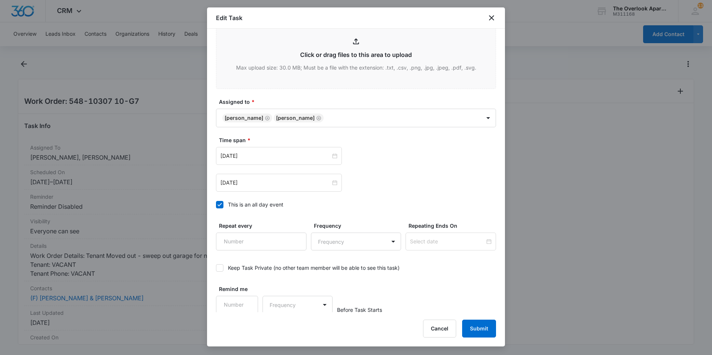
scroll to position [349, 0]
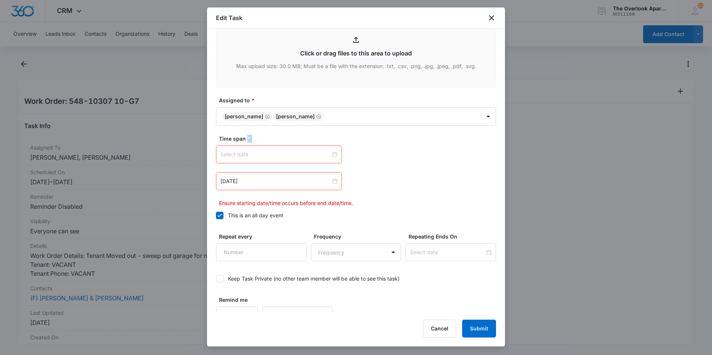
click at [334, 154] on div at bounding box center [278, 154] width 117 height 8
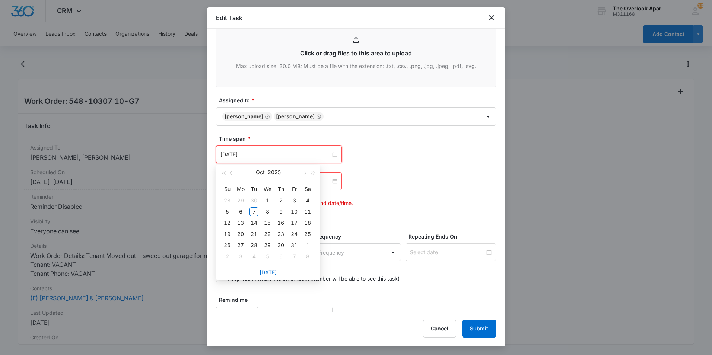
type input "Nov 5, 2025"
click at [263, 273] on link "Today" at bounding box center [267, 272] width 17 height 6
type input "Oct 7, 2025"
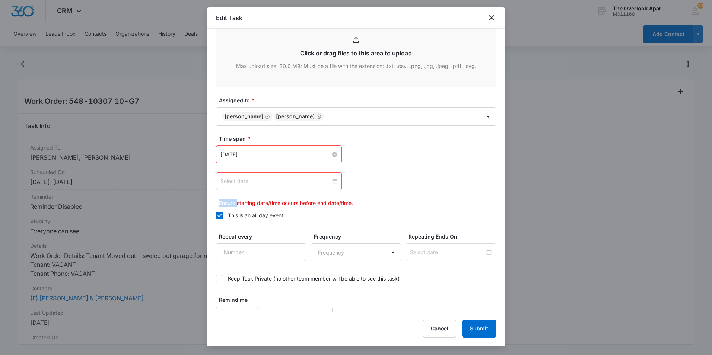
click at [332, 180] on div at bounding box center [278, 181] width 117 height 8
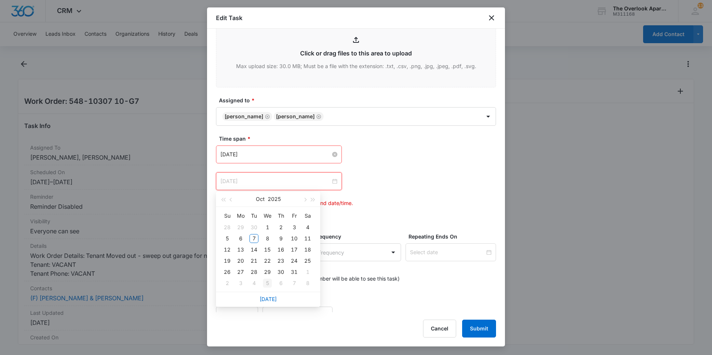
type input "Nov 5, 2025"
click at [268, 299] on link "Today" at bounding box center [267, 299] width 17 height 6
type input "Oct 7, 2025"
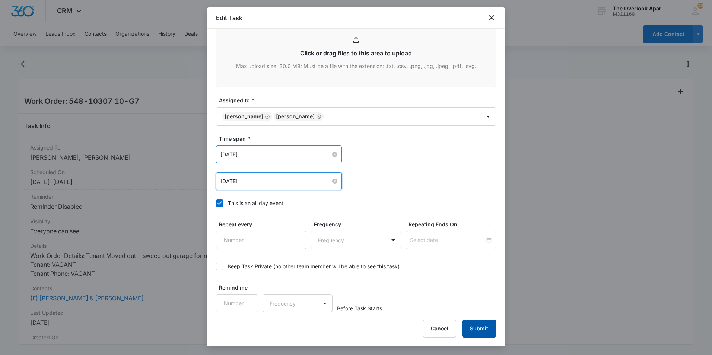
click at [474, 337] on button "Submit" at bounding box center [479, 329] width 34 height 18
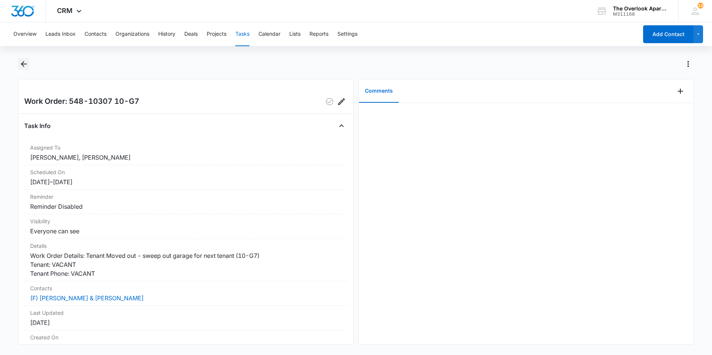
click at [21, 65] on icon "Back" at bounding box center [23, 64] width 9 height 9
